Goal: Navigation & Orientation: Find specific page/section

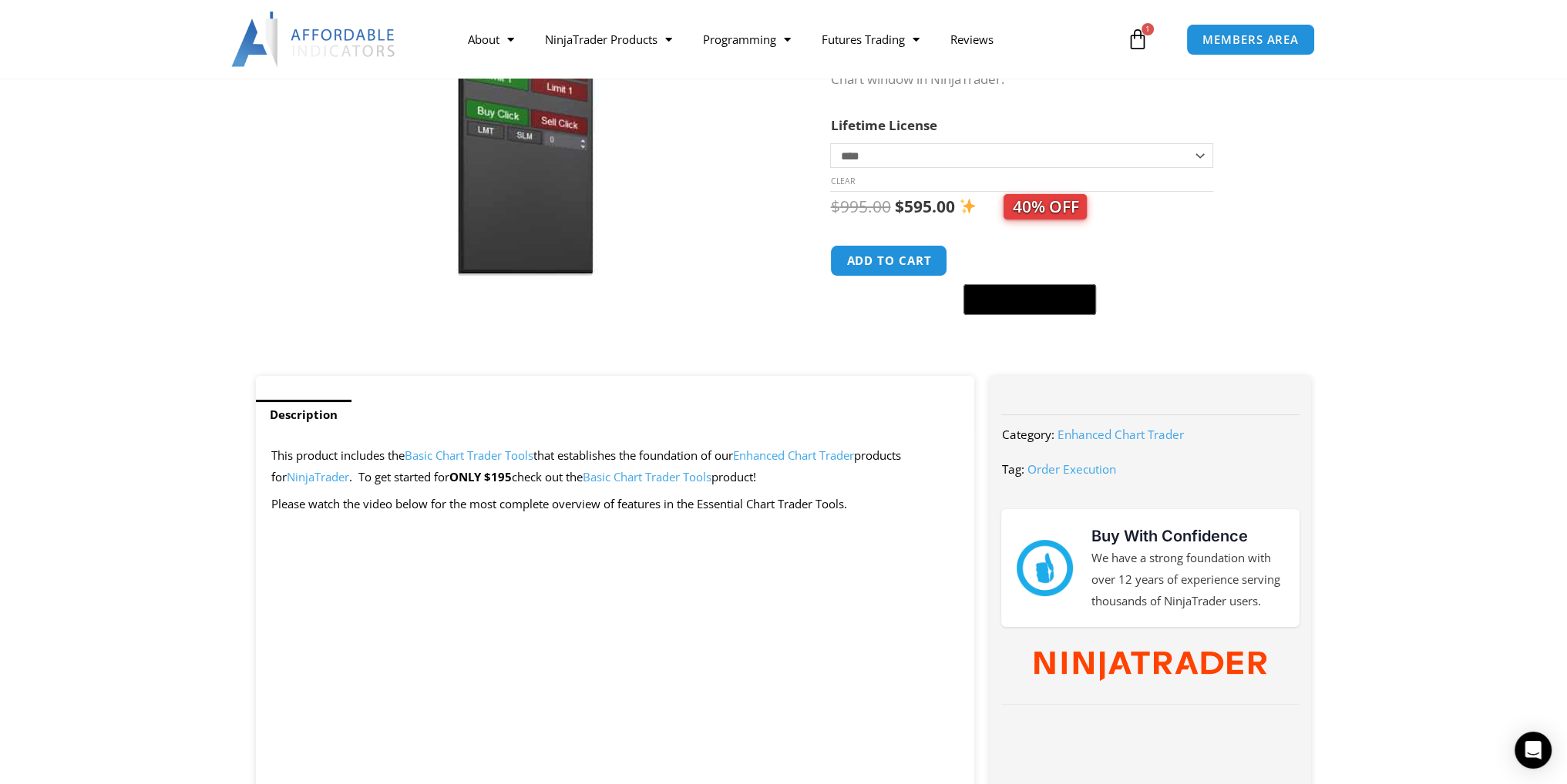
scroll to position [308, 0]
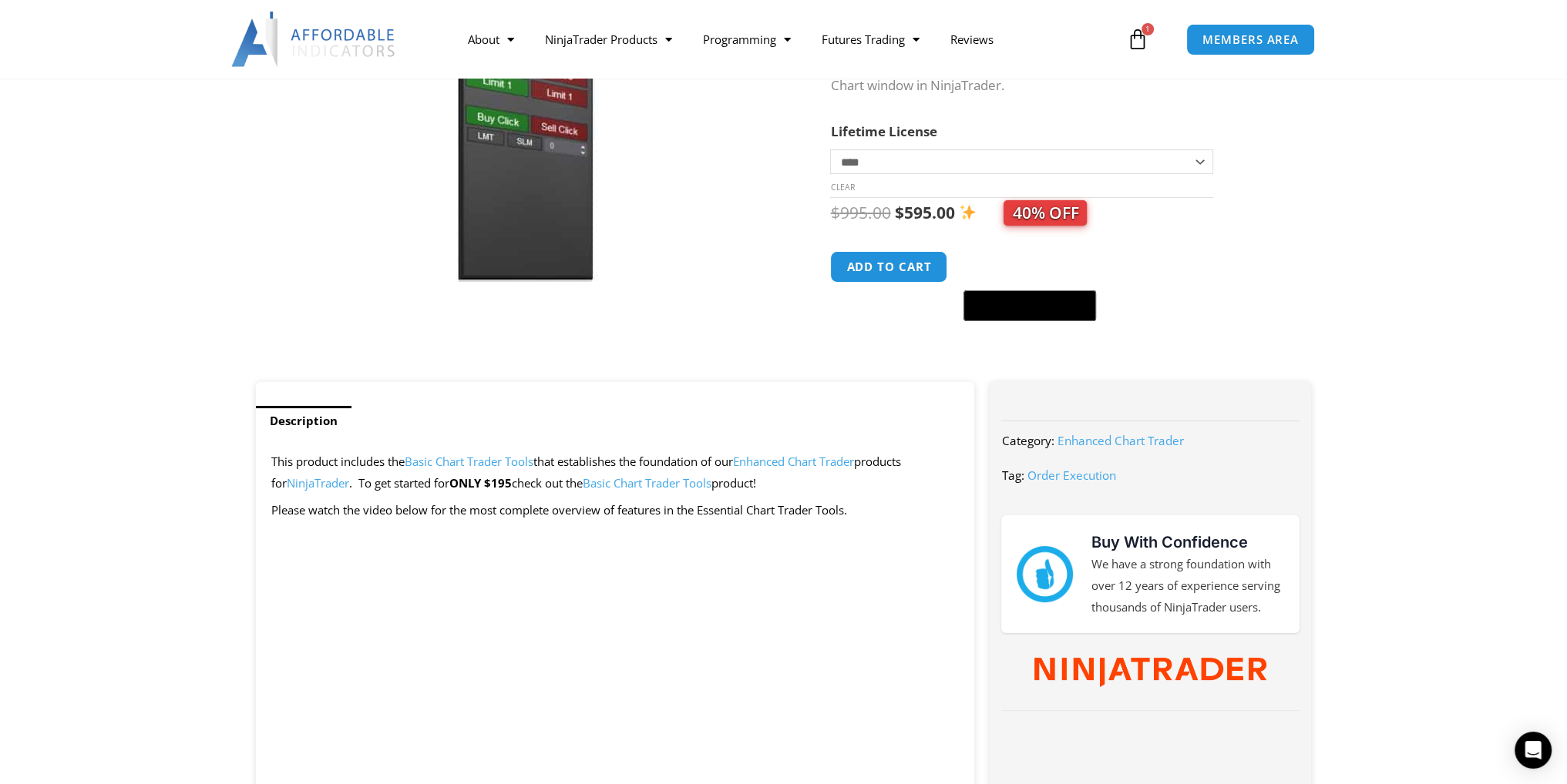
click at [839, 457] on link "Enhanced Chart Trader" at bounding box center [793, 461] width 121 height 15
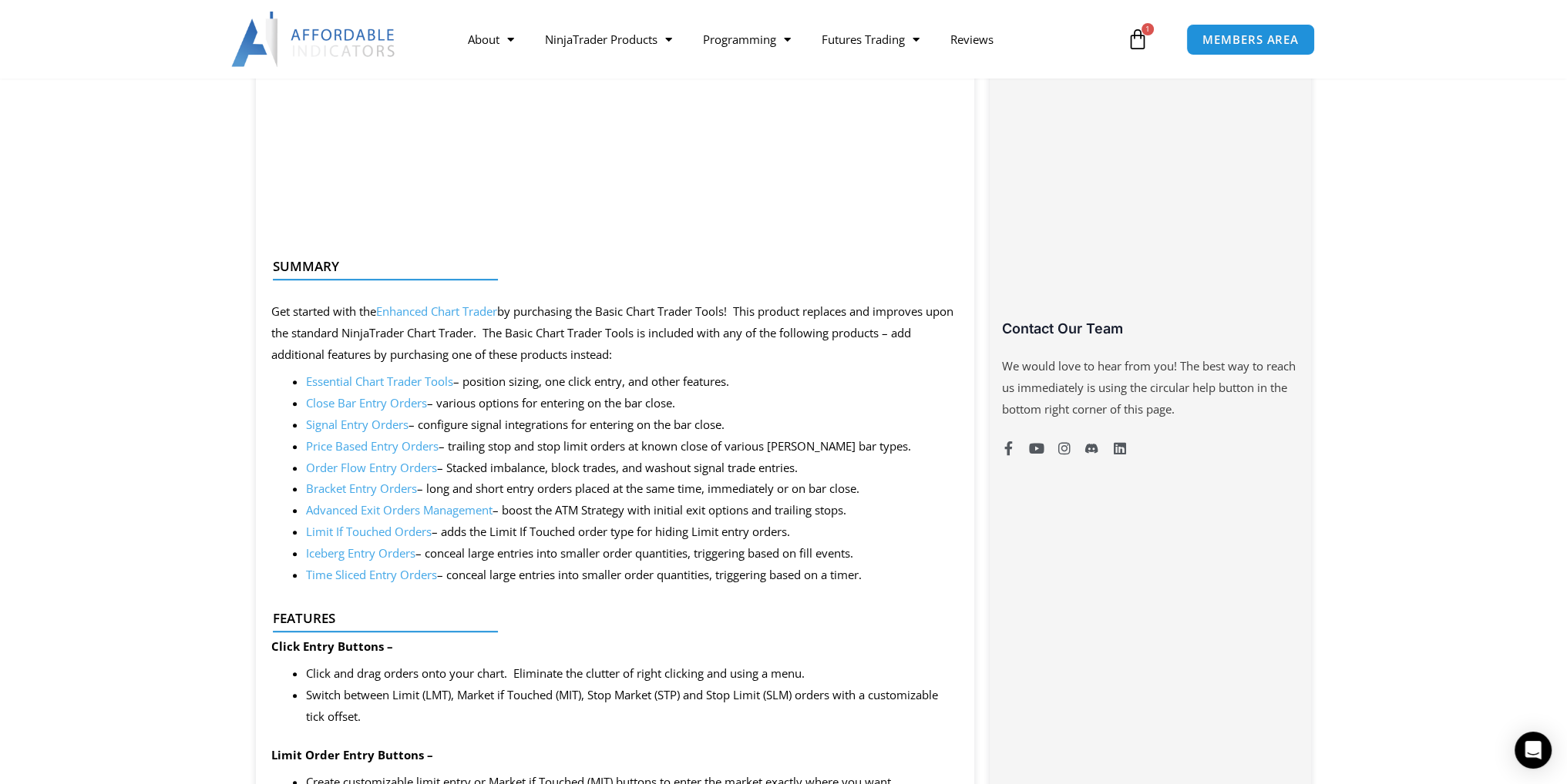
scroll to position [1002, 0]
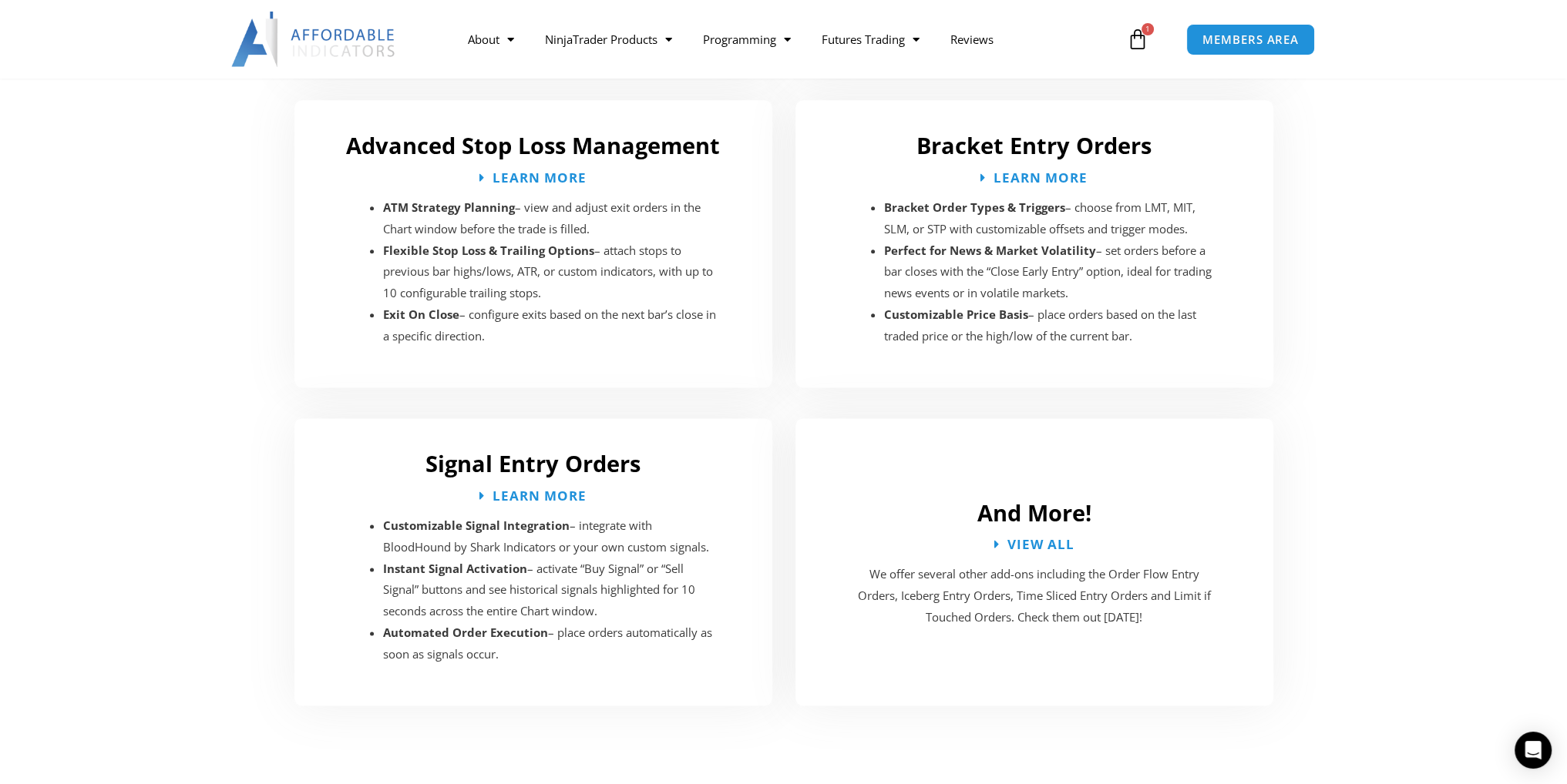
scroll to position [2619, 0]
click at [1054, 534] on span "View All" at bounding box center [1041, 542] width 74 height 15
